Goal: Task Accomplishment & Management: Manage account settings

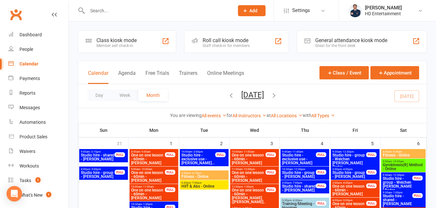
click at [173, 13] on input "text" at bounding box center [157, 10] width 144 height 9
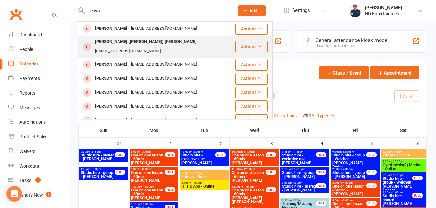
type input "cava"
click at [120, 41] on div "[PERSON_NAME] ([PERSON_NAME]) [PERSON_NAME]" at bounding box center [145, 41] width 105 height 9
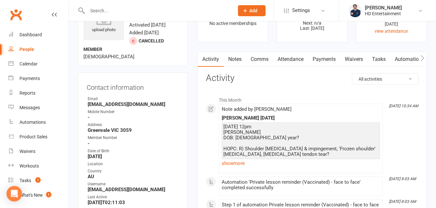
scroll to position [32, 0]
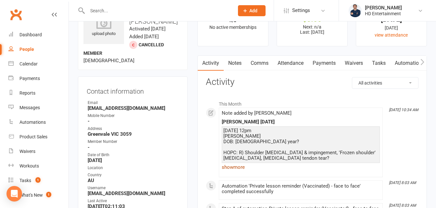
click at [229, 168] on link "show more" at bounding box center [301, 167] width 158 height 9
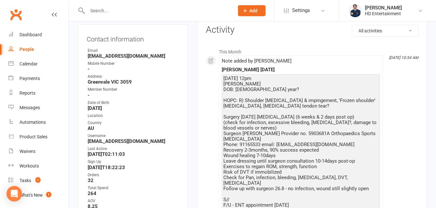
scroll to position [65, 0]
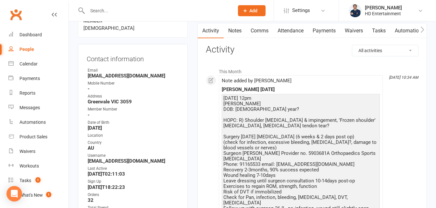
click at [231, 30] on link "Notes" at bounding box center [235, 30] width 22 height 15
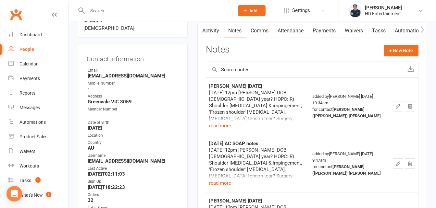
click at [396, 106] on icon "button" at bounding box center [398, 107] width 6 height 6
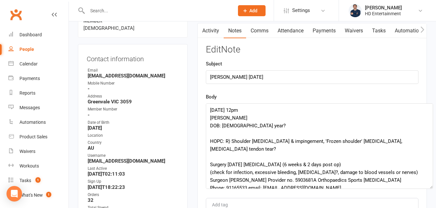
drag, startPoint x: 417, startPoint y: 122, endPoint x: 427, endPoint y: 186, distance: 64.8
click at [429, 186] on textarea "[DATE] 12pm [PERSON_NAME] DOB: [DEMOGRAPHIC_DATA] year? HOPC: R) Shoulder [MEDI…" at bounding box center [319, 147] width 227 height 86
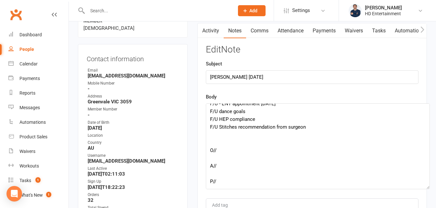
scroll to position [130, 0]
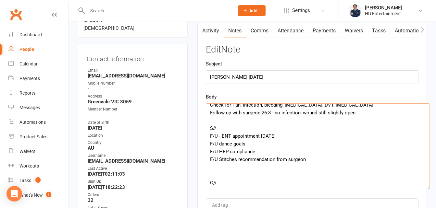
click at [216, 118] on textarea "[DATE] 12pm [PERSON_NAME] DOB: [DEMOGRAPHIC_DATA] year? HOPC: R) Shoulder [MEDI…" at bounding box center [318, 147] width 224 height 86
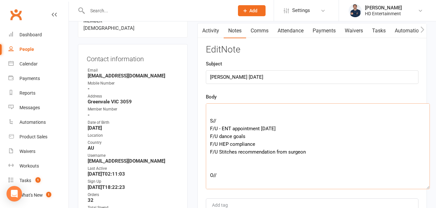
scroll to position [195, 0]
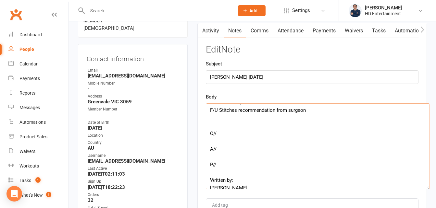
click at [211, 117] on textarea "[DATE] 12pm [PERSON_NAME] DOB: [DEMOGRAPHIC_DATA] year? HOPC: R) Shoulder [MEDI…" at bounding box center [318, 147] width 224 height 86
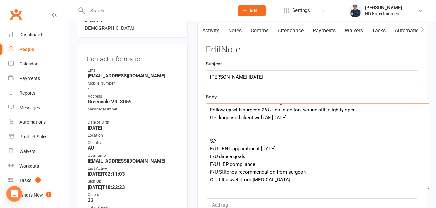
scroll to position [130, 0]
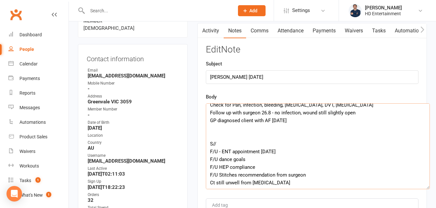
click at [211, 126] on textarea "[DATE] 12pm [PERSON_NAME] DOB: [DEMOGRAPHIC_DATA] year? HOPC: R) Shoulder [MEDI…" at bounding box center [318, 147] width 224 height 86
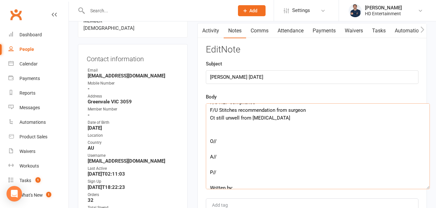
click at [215, 129] on textarea "[DATE] 12pm [PERSON_NAME] DOB: [DEMOGRAPHIC_DATA] year? HOPC: R) Shoulder [MEDI…" at bounding box center [318, 147] width 224 height 86
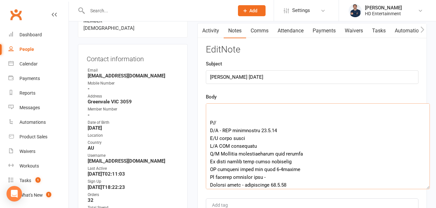
scroll to position [158, 0]
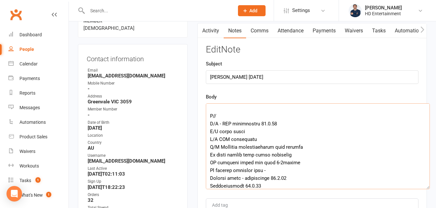
click at [309, 148] on textarea at bounding box center [318, 147] width 224 height 86
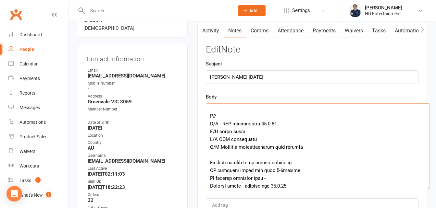
click at [312, 147] on textarea at bounding box center [318, 147] width 224 height 86
click at [306, 163] on textarea at bounding box center [318, 147] width 224 height 86
click at [271, 142] on textarea at bounding box center [318, 147] width 224 height 86
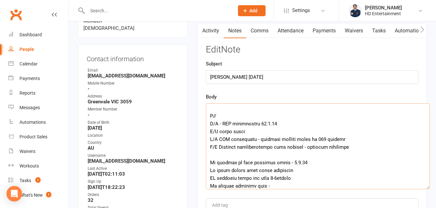
click at [289, 126] on textarea at bounding box center [318, 147] width 224 height 86
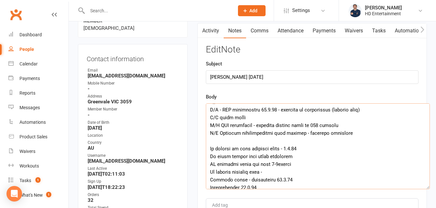
scroll to position [182, 0]
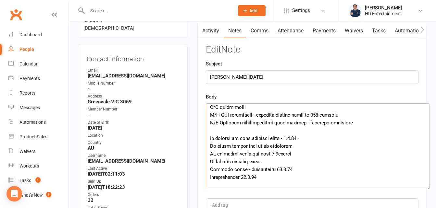
click at [250, 109] on textarea at bounding box center [318, 147] width 224 height 86
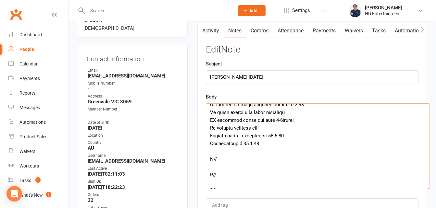
scroll to position [247, 0]
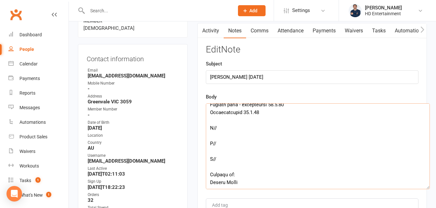
click at [219, 129] on textarea at bounding box center [318, 147] width 224 height 86
click at [222, 141] on textarea at bounding box center [318, 147] width 224 height 86
click at [218, 162] on textarea at bounding box center [318, 147] width 224 height 86
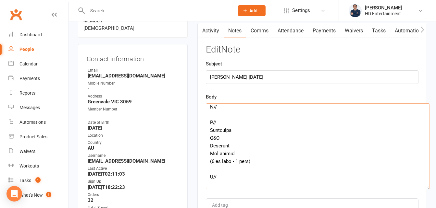
scroll to position [279, 0]
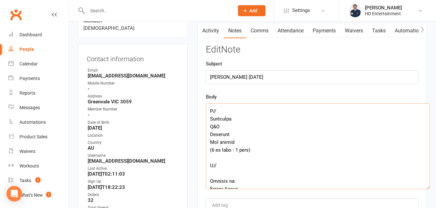
click at [268, 147] on textarea at bounding box center [318, 147] width 224 height 86
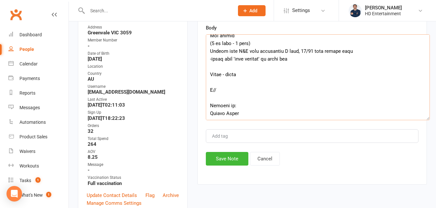
scroll to position [151, 0]
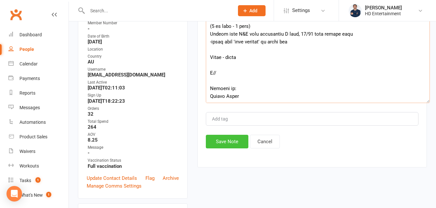
type textarea "[DATE] 12pm [PERSON_NAME] DOB: [DEMOGRAPHIC_DATA] year? HOPC: R) Shoulder [MEDI…"
click at [224, 141] on button "Save Note" at bounding box center [227, 142] width 43 height 14
